Goal: Task Accomplishment & Management: Manage account settings

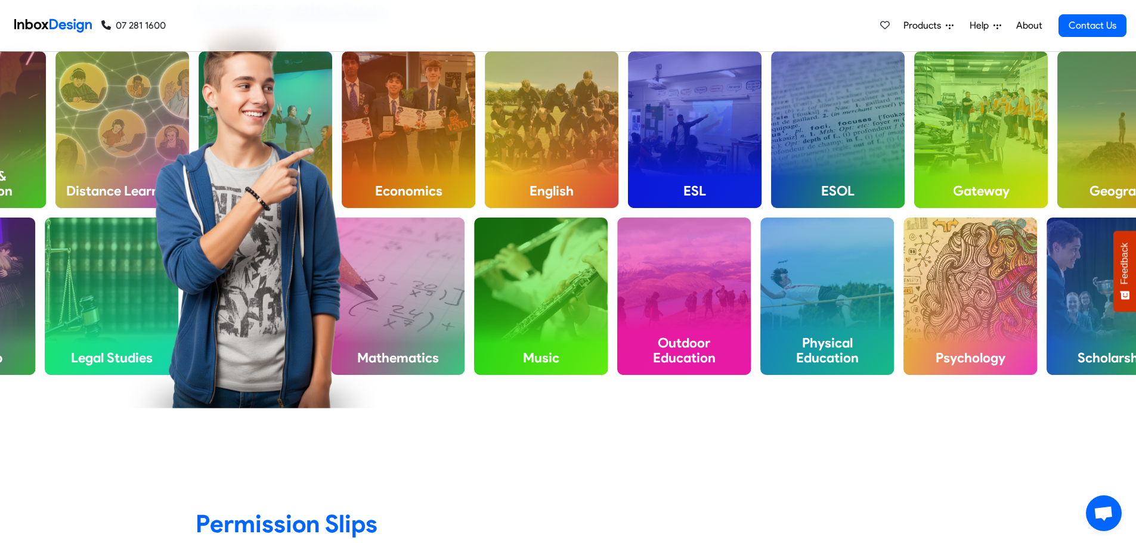
scroll to position [954, 0]
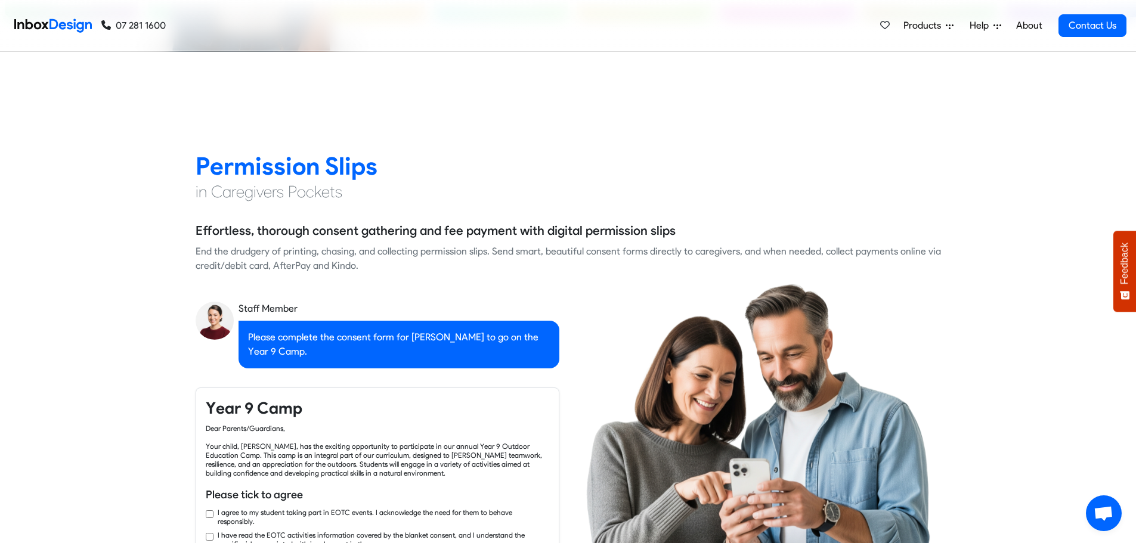
checkbox input "true"
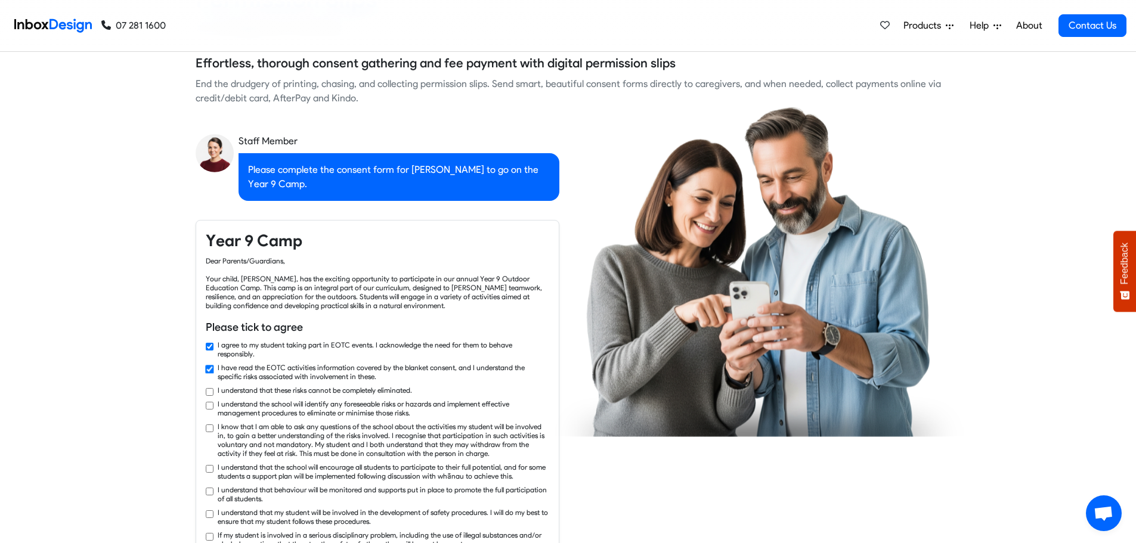
checkbox input "true"
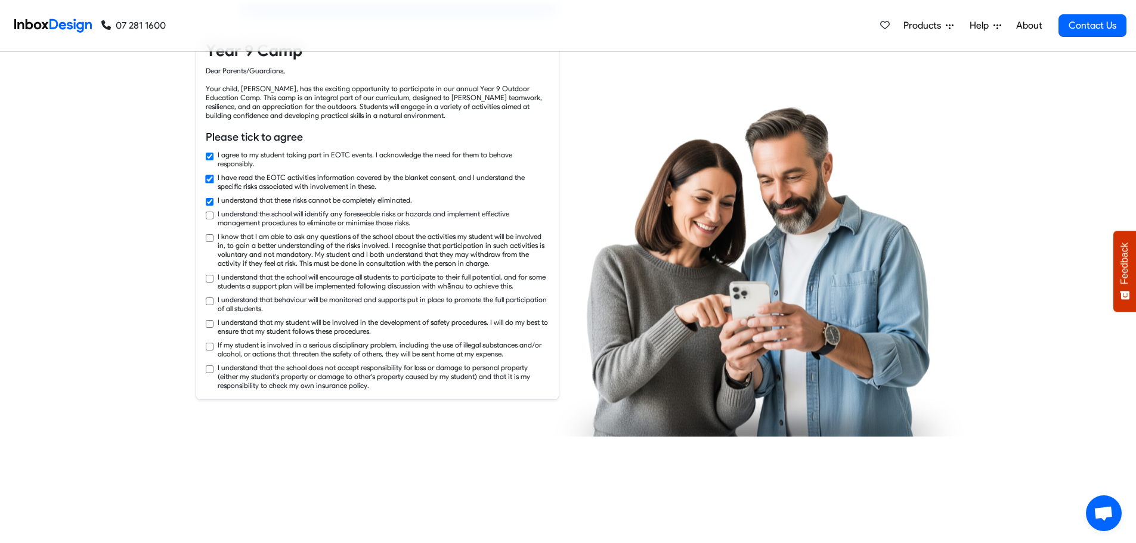
checkbox input "true"
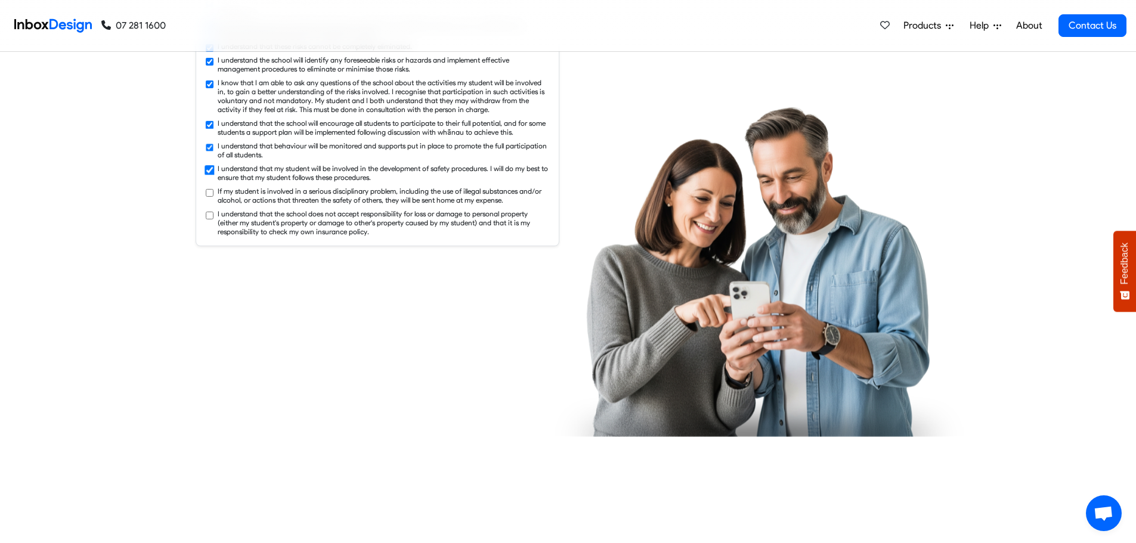
checkbox input "true"
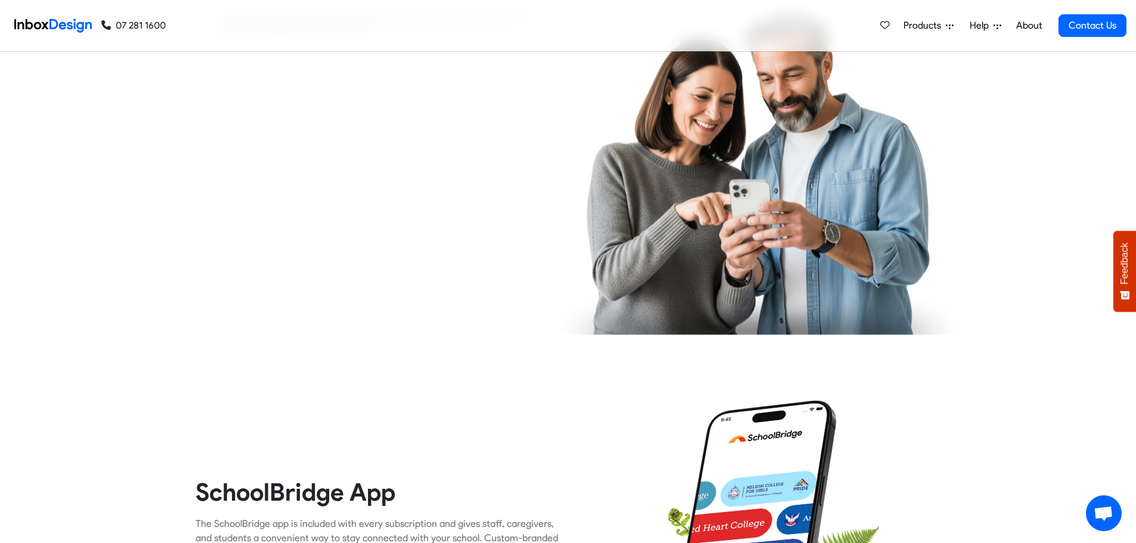
checkbox input "true"
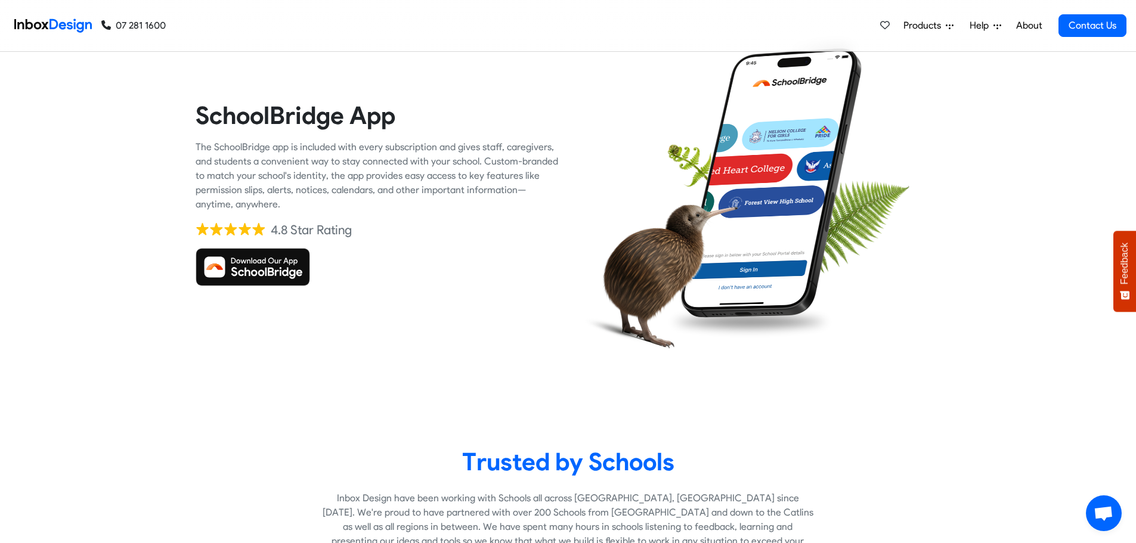
scroll to position [1908, 0]
